Goal: Find specific page/section: Find specific page/section

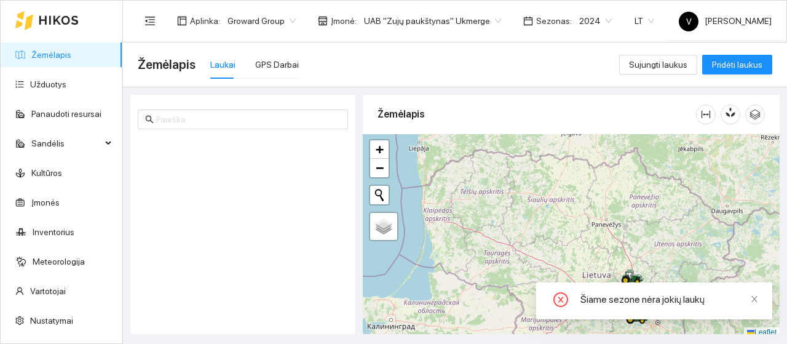
click at [595, 20] on span "2024" at bounding box center [595, 21] width 33 height 18
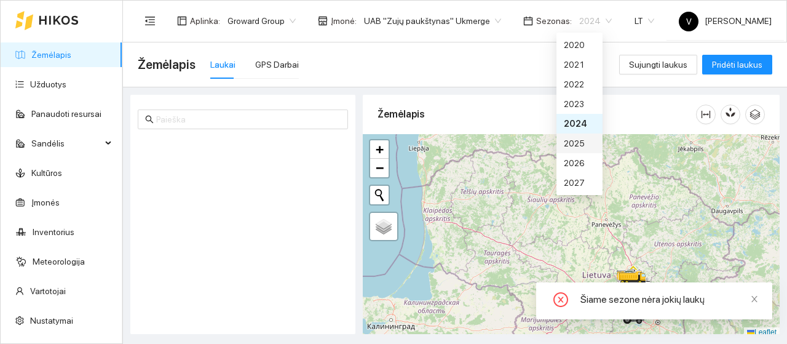
click at [585, 141] on div "2025" at bounding box center [579, 143] width 46 height 20
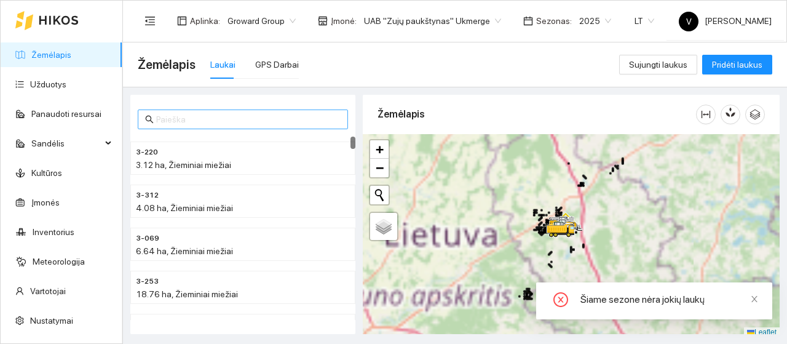
click at [200, 117] on input "text" at bounding box center [248, 120] width 184 height 14
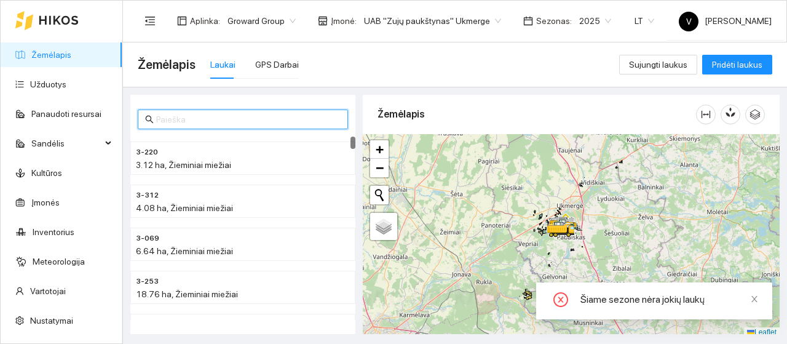
paste input "1-242"
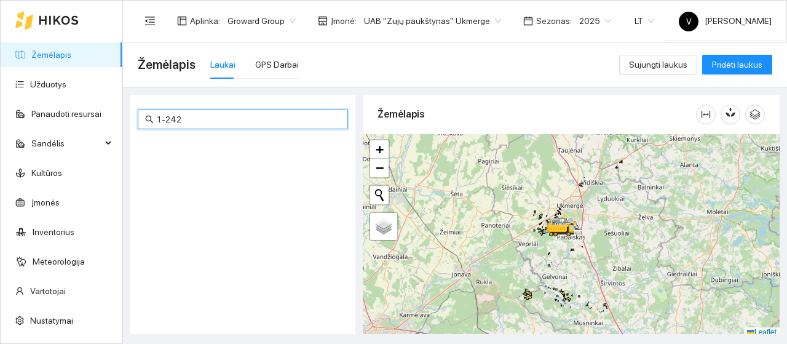
click at [492, 14] on div "UAB "Zujų paukštynas" Ukmerge" at bounding box center [433, 21] width 152 height 20
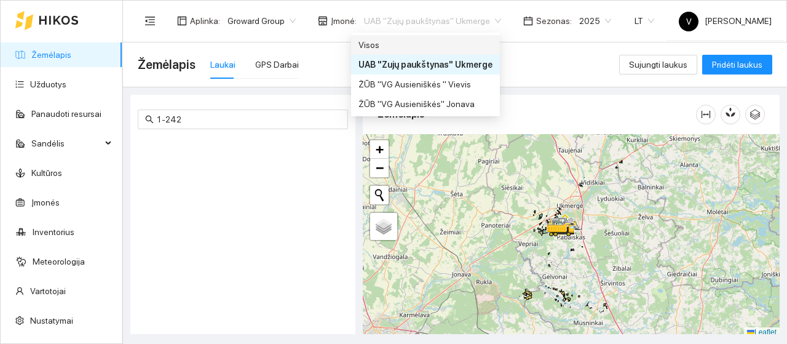
click at [454, 49] on div "Visos" at bounding box center [425, 45] width 134 height 14
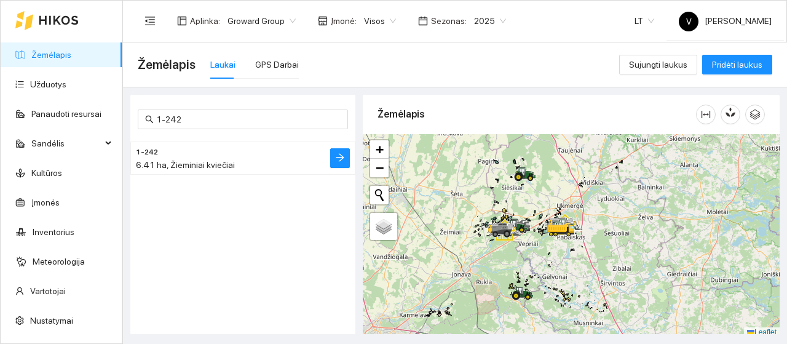
click at [168, 157] on h4 "1-242" at bounding box center [218, 152] width 165 height 14
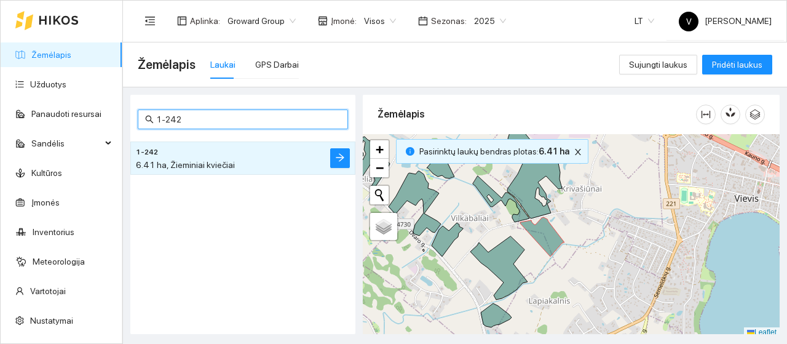
drag, startPoint x: 188, startPoint y: 119, endPoint x: 165, endPoint y: 120, distance: 22.2
click at [165, 120] on input "1-242" at bounding box center [248, 120] width 184 height 14
type input "1-857"
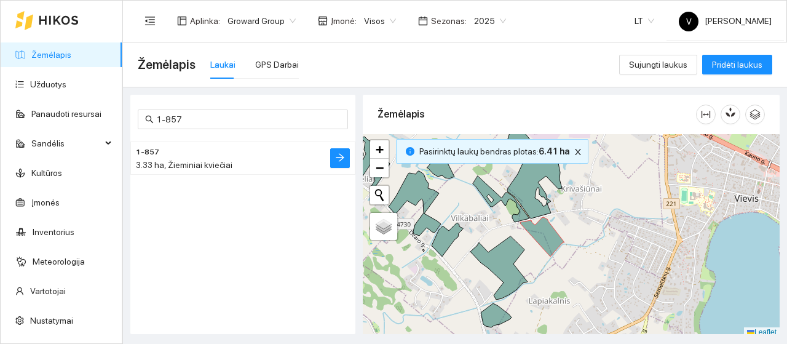
click at [187, 158] on div "3.33 ha, Žieminiai kviečiai" at bounding box center [218, 165] width 165 height 14
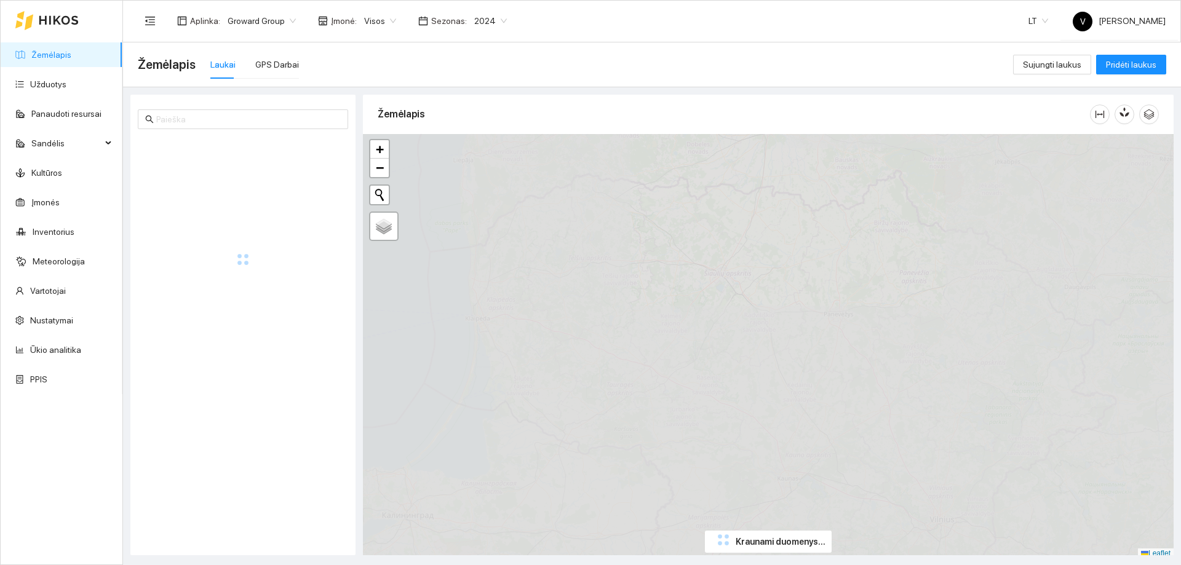
click at [498, 24] on div "2024" at bounding box center [490, 21] width 47 height 20
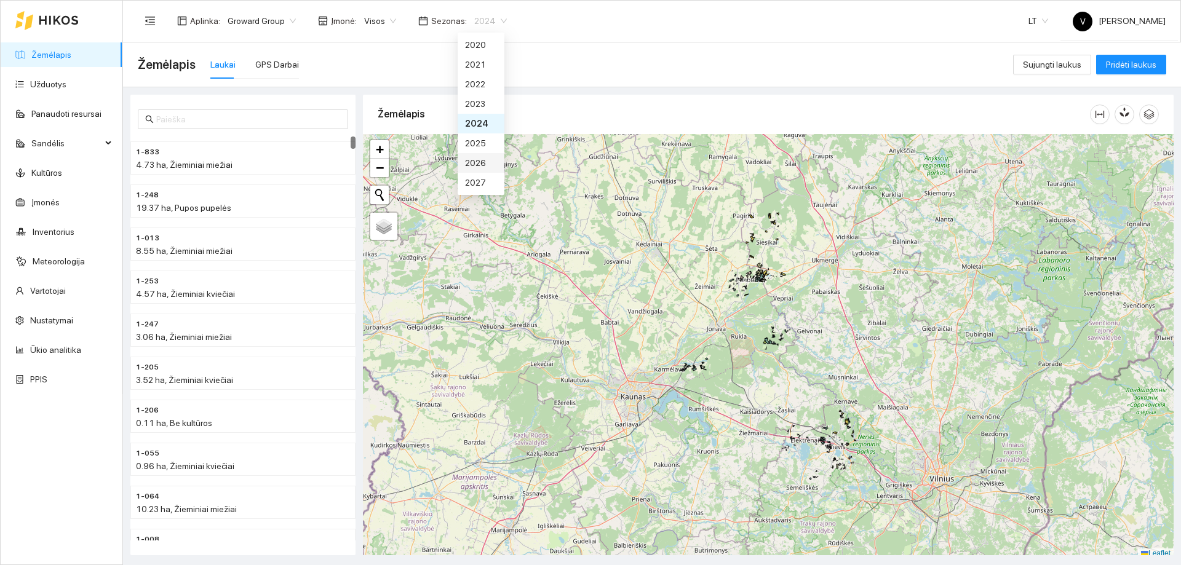
click at [488, 160] on div "2026" at bounding box center [480, 163] width 47 height 20
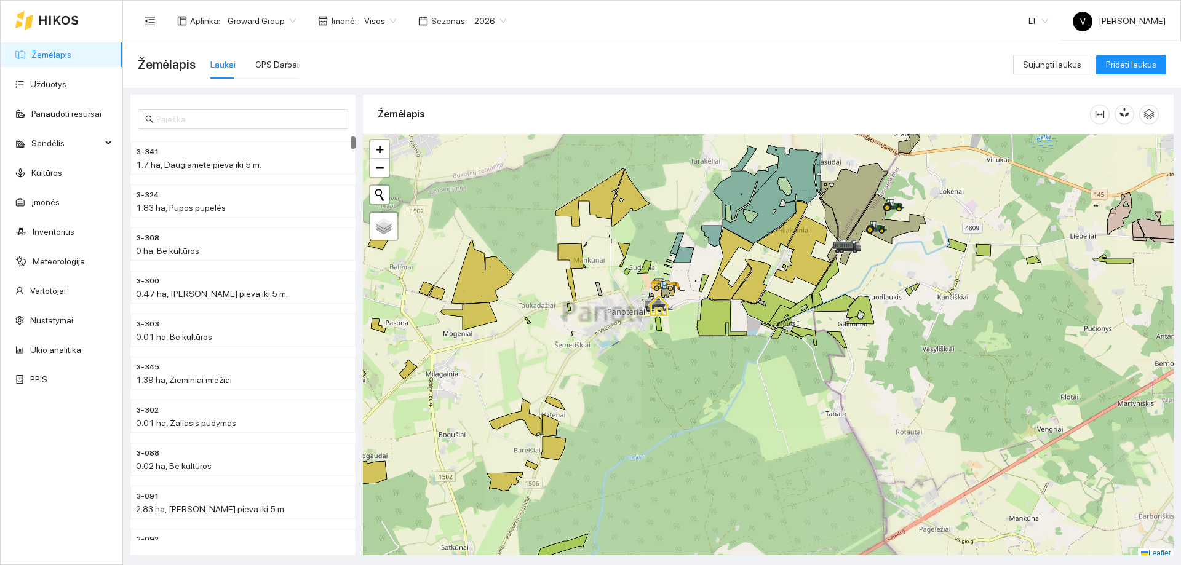
scroll to position [4, 0]
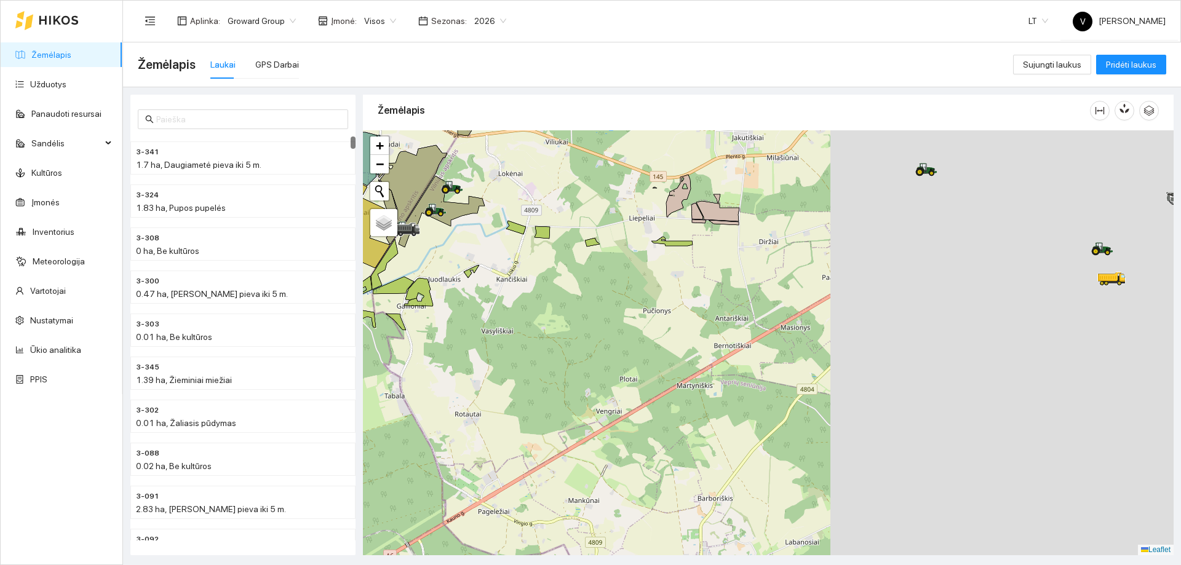
drag, startPoint x: 1058, startPoint y: 327, endPoint x: 687, endPoint y: 310, distance: 371.2
click at [605, 311] on div at bounding box center [768, 342] width 810 height 425
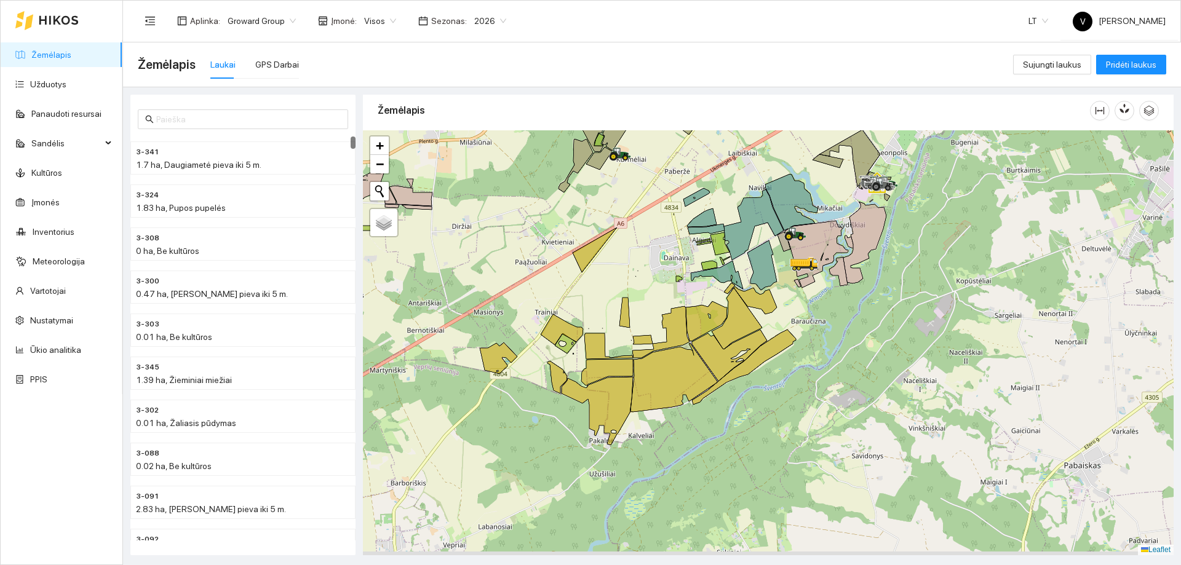
drag, startPoint x: 991, startPoint y: 331, endPoint x: 818, endPoint y: 323, distance: 172.9
click at [818, 323] on div at bounding box center [768, 342] width 810 height 425
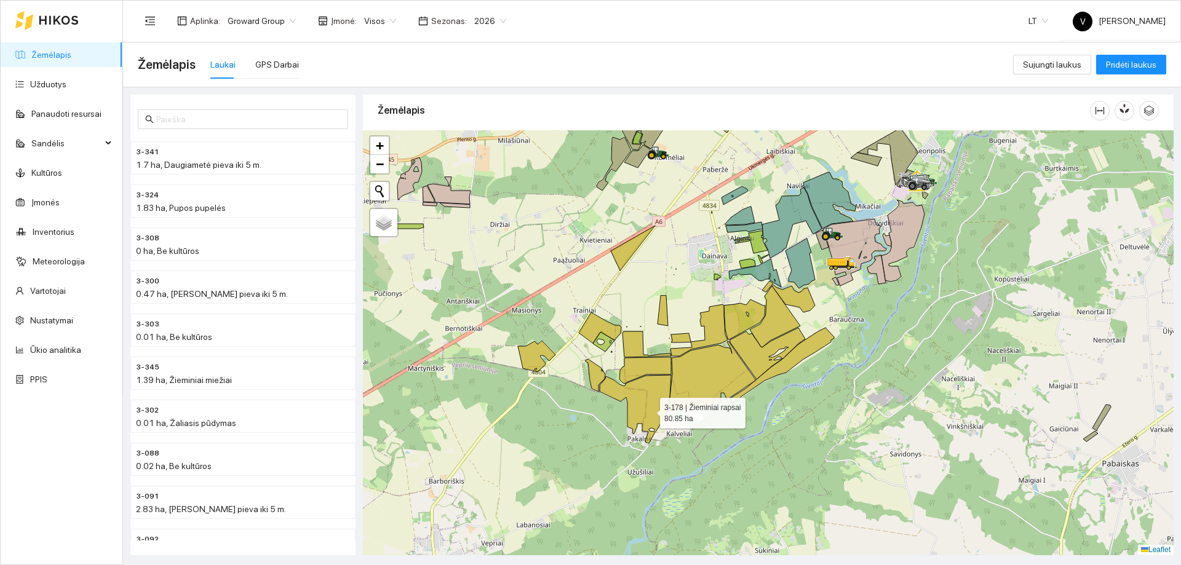
drag, startPoint x: 614, startPoint y: 412, endPoint x: 648, endPoint y: 410, distance: 33.9
click at [648, 410] on icon at bounding box center [635, 409] width 71 height 68
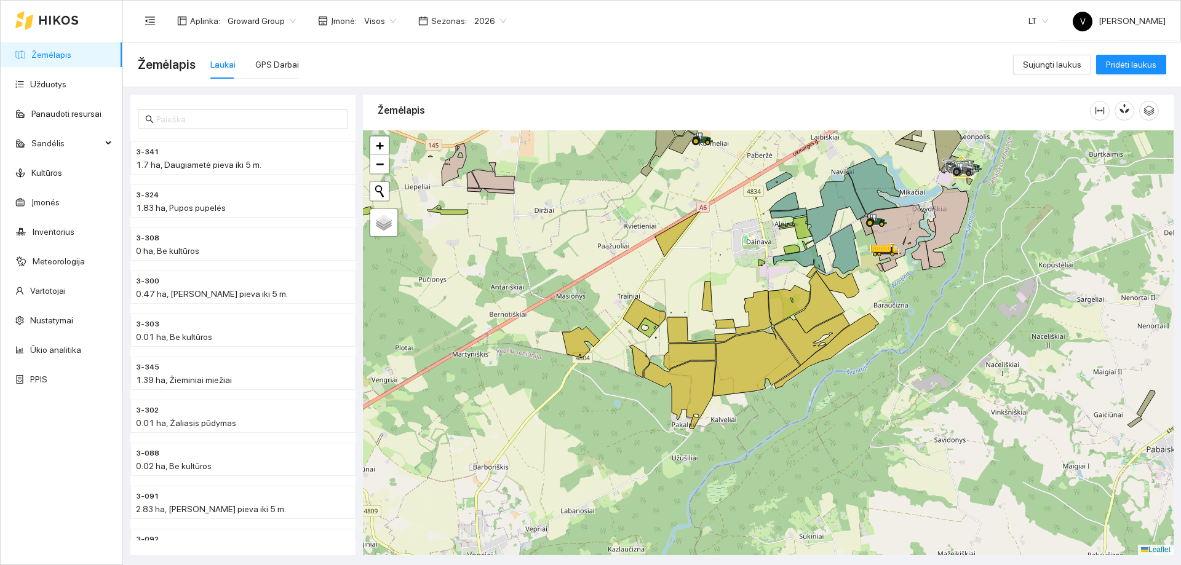
drag, startPoint x: 654, startPoint y: 378, endPoint x: 698, endPoint y: 363, distance: 46.5
click at [698, 363] on icon at bounding box center [679, 395] width 71 height 68
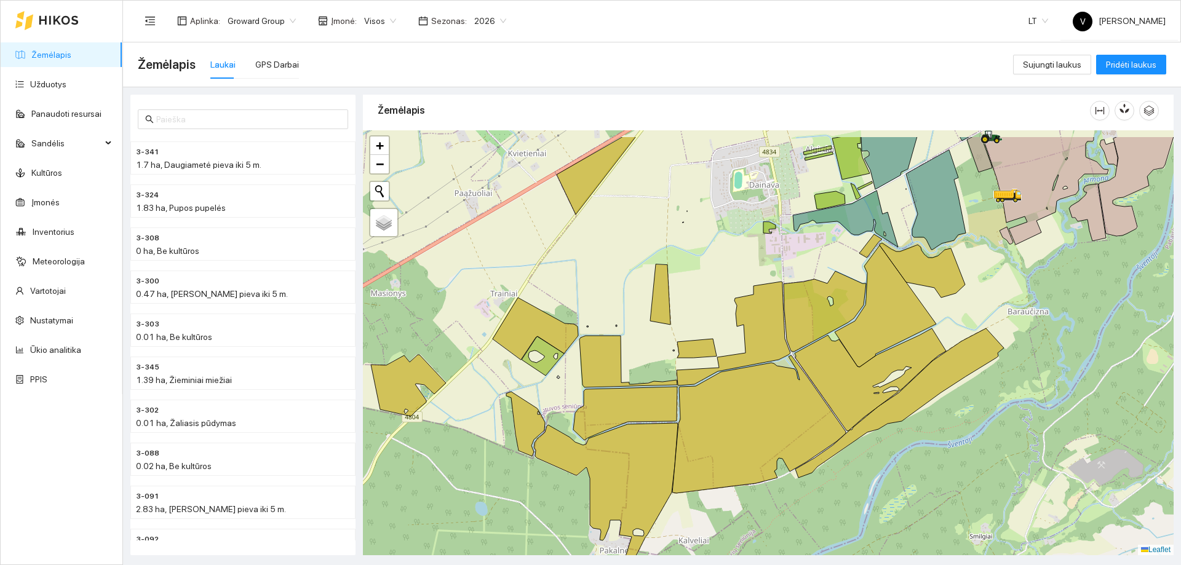
drag, startPoint x: 719, startPoint y: 353, endPoint x: 687, endPoint y: 402, distance: 58.3
click at [687, 402] on icon at bounding box center [758, 424] width 173 height 138
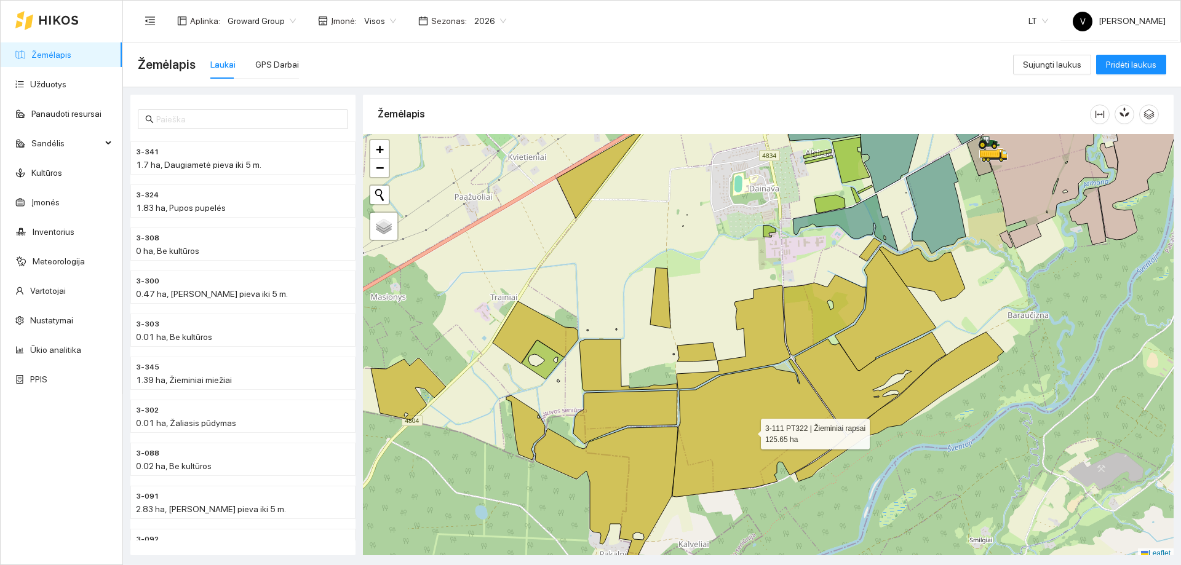
scroll to position [4, 0]
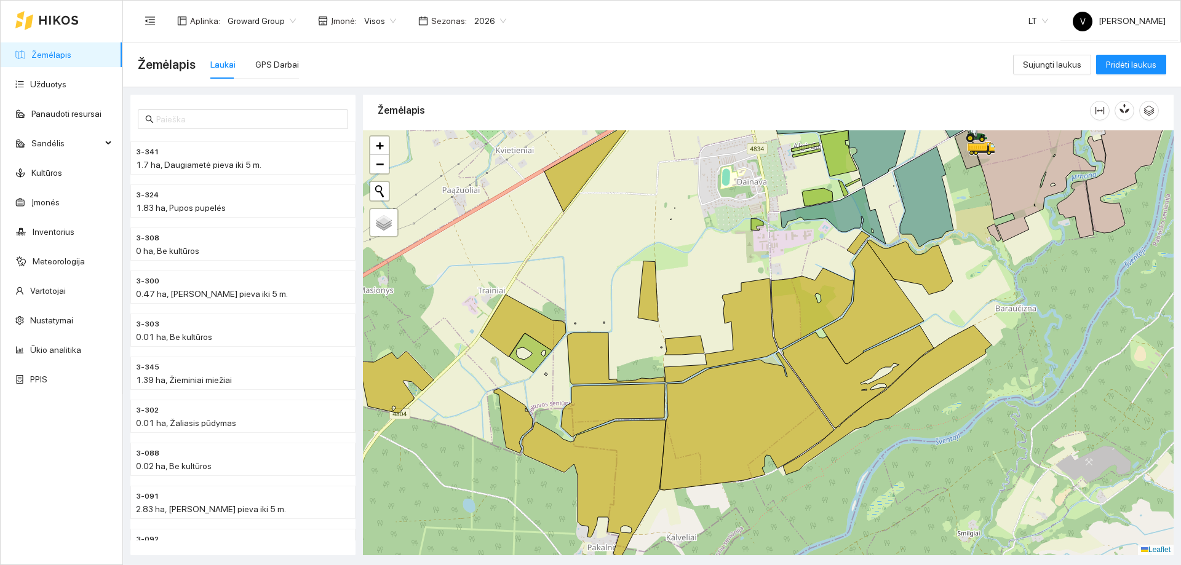
drag, startPoint x: 673, startPoint y: 325, endPoint x: 586, endPoint y: 289, distance: 94.3
click at [586, 289] on div at bounding box center [768, 342] width 810 height 425
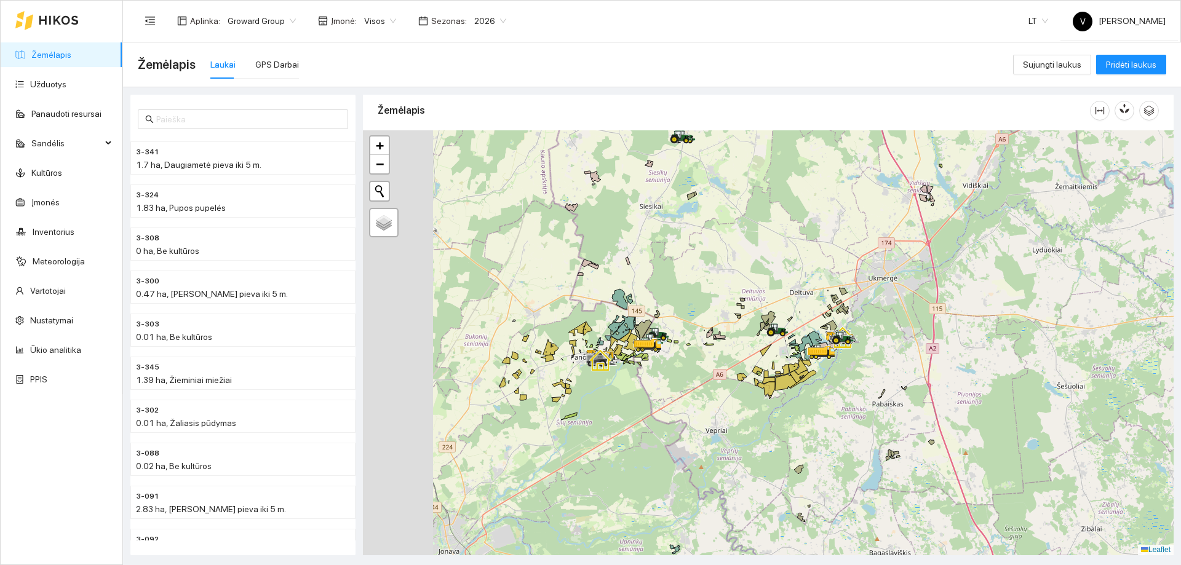
drag, startPoint x: 601, startPoint y: 295, endPoint x: 729, endPoint y: 354, distance: 141.4
click at [772, 351] on div at bounding box center [768, 342] width 810 height 425
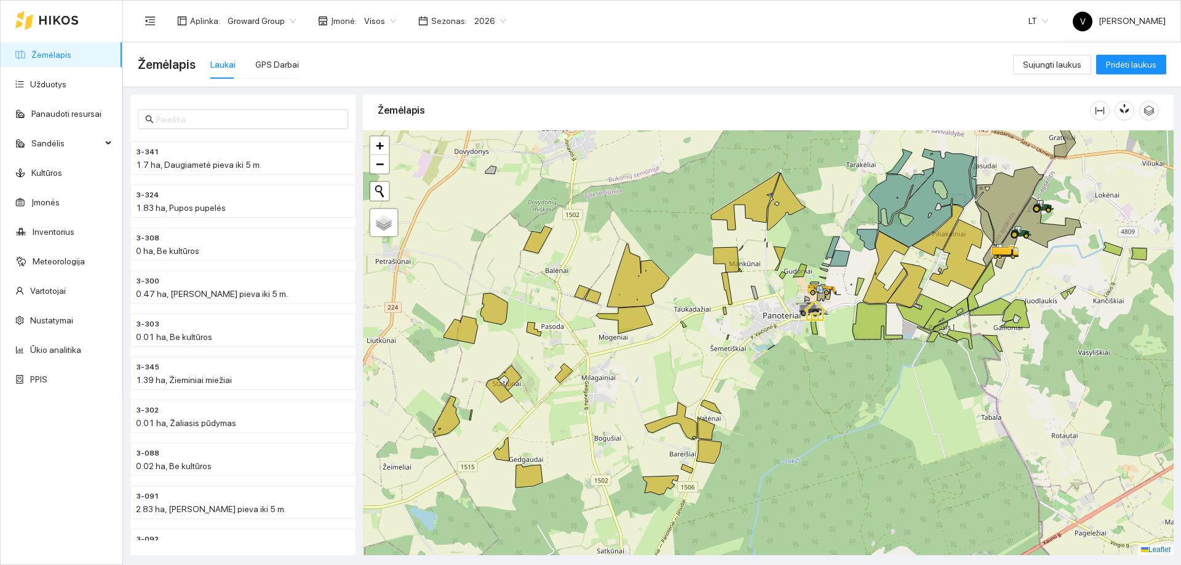
drag, startPoint x: 718, startPoint y: 370, endPoint x: 763, endPoint y: 331, distance: 59.3
click at [763, 331] on div at bounding box center [768, 342] width 810 height 425
